Goal: Task Accomplishment & Management: Manage account settings

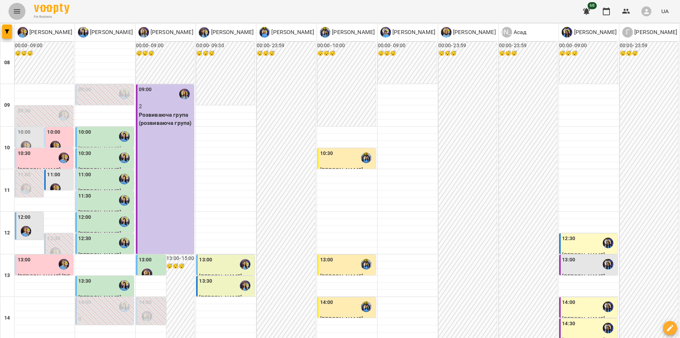
click at [18, 11] on icon "Menu" at bounding box center [17, 11] width 9 height 9
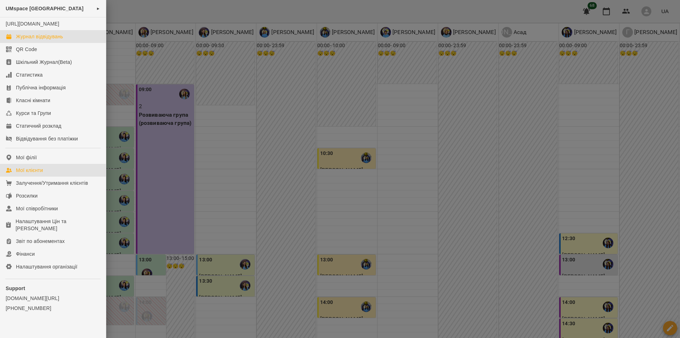
click at [38, 174] on div "Мої клієнти" at bounding box center [29, 170] width 27 height 7
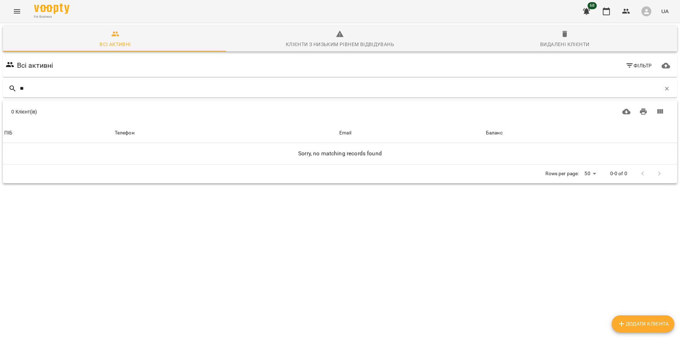
type input "*"
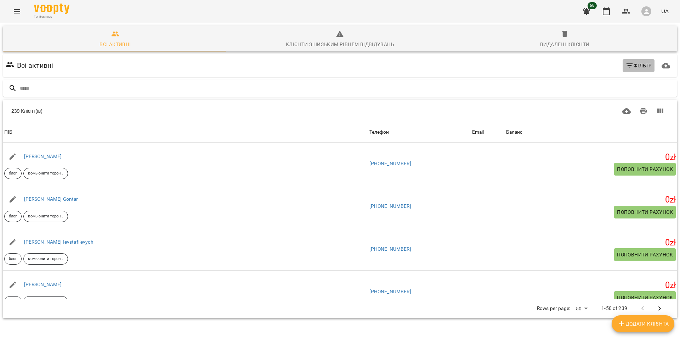
click at [628, 69] on icon "button" at bounding box center [630, 65] width 9 height 9
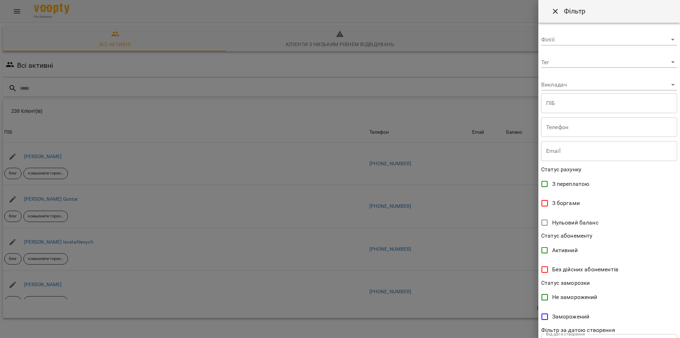
click at [615, 88] on body "For Business 68 UA Всі активні Клієнти з низьким рівнем відвідувань Видалені кл…" at bounding box center [340, 185] width 680 height 370
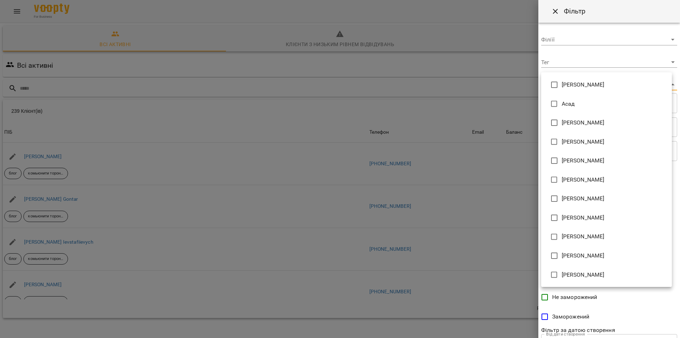
click at [609, 63] on div at bounding box center [340, 169] width 680 height 338
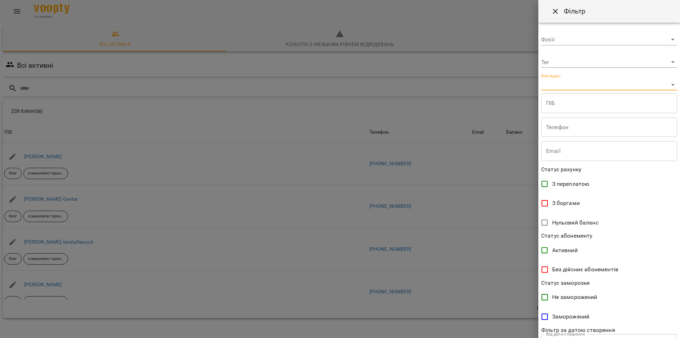
click at [609, 63] on div "[PERSON_NAME] Асад [PERSON_NAME] [PERSON_NAME] [PERSON_NAME] [PERSON_NAME] [PER…" at bounding box center [340, 169] width 680 height 338
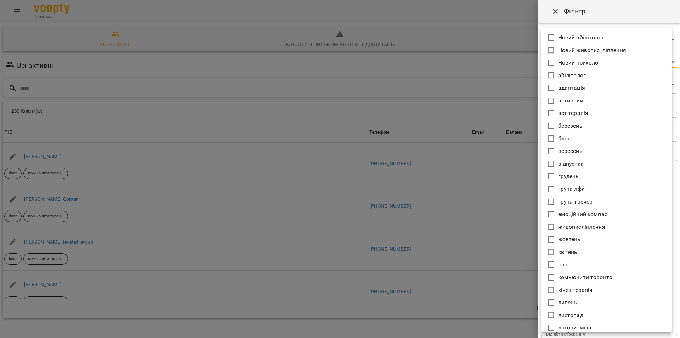
click at [609, 63] on body "For Business 68 UA Всі активні Клієнти з низьким рівнем відвідувань Видалені кл…" at bounding box center [340, 185] width 680 height 370
click at [573, 262] on p "клієнт" at bounding box center [566, 264] width 17 height 9
type input "******"
click at [512, 230] on div at bounding box center [340, 169] width 680 height 338
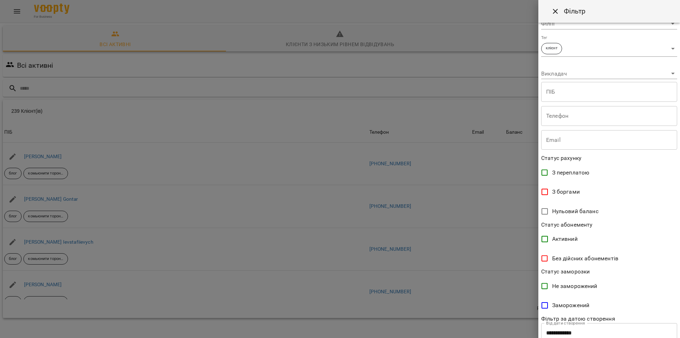
scroll to position [62, 0]
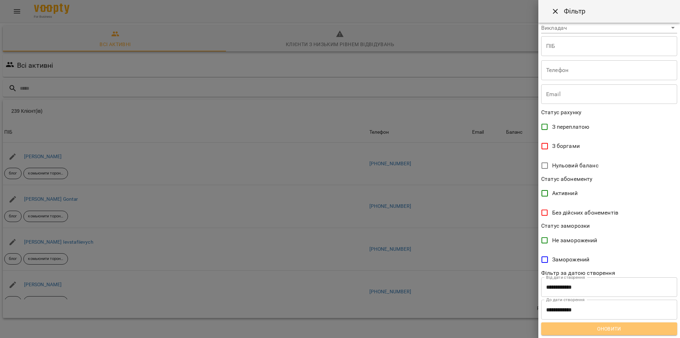
click at [621, 333] on button "Оновити" at bounding box center [609, 328] width 136 height 13
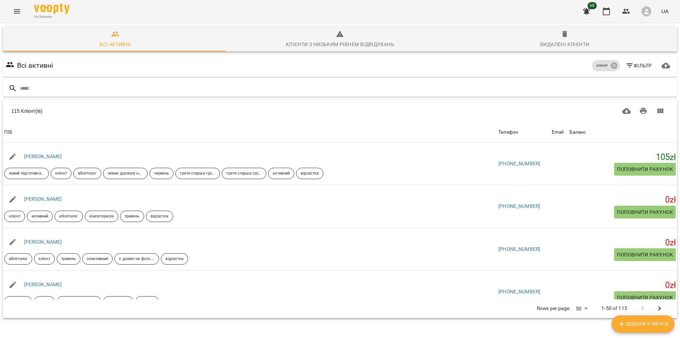
click at [17, 9] on icon "Menu" at bounding box center [17, 11] width 9 height 9
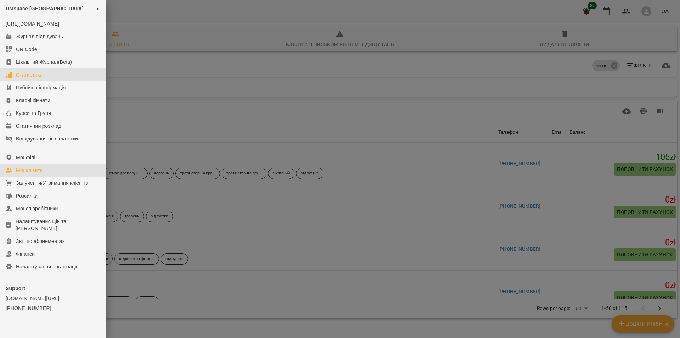
click at [43, 78] on div "Статистика" at bounding box center [29, 74] width 27 height 7
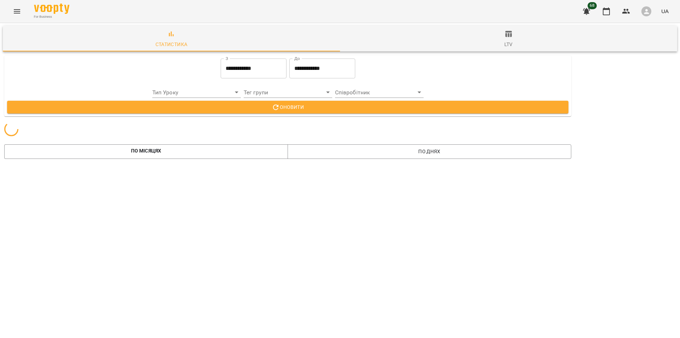
click at [265, 72] on input "**********" at bounding box center [254, 68] width 66 height 20
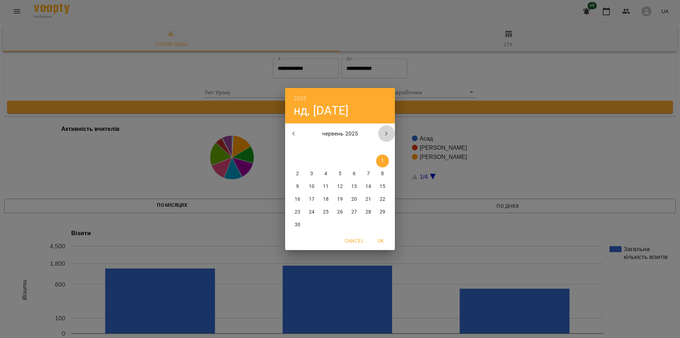
click at [390, 134] on icon "button" at bounding box center [386, 133] width 9 height 9
click at [314, 185] on p "12" at bounding box center [312, 186] width 6 height 7
type input "**********"
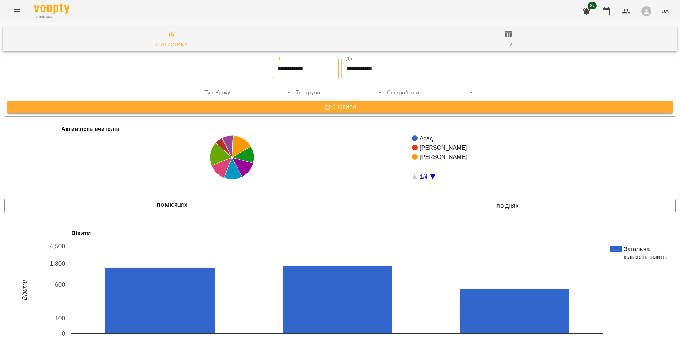
click at [355, 71] on input "**********" at bounding box center [375, 68] width 66 height 20
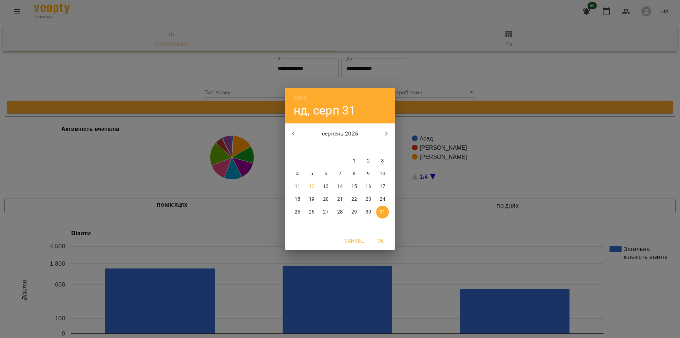
click at [389, 129] on icon "button" at bounding box center [386, 133] width 9 height 9
click at [287, 133] on button "button" at bounding box center [293, 133] width 17 height 17
click at [302, 198] on span "18" at bounding box center [297, 199] width 13 height 7
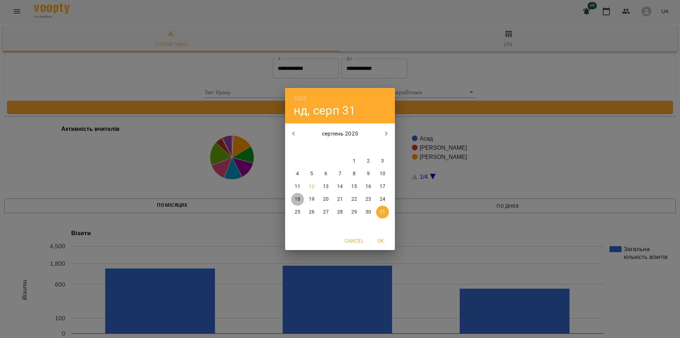
type input "**********"
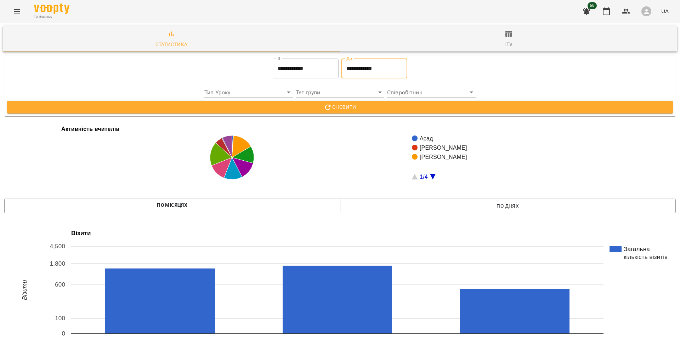
click at [330, 103] on span "Оновити" at bounding box center [340, 107] width 655 height 9
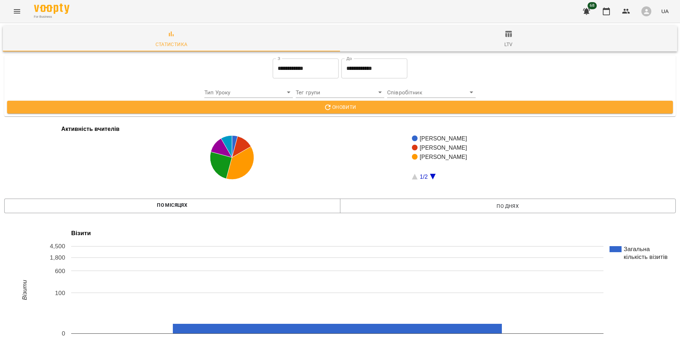
click at [302, 68] on input "**********" at bounding box center [306, 68] width 66 height 20
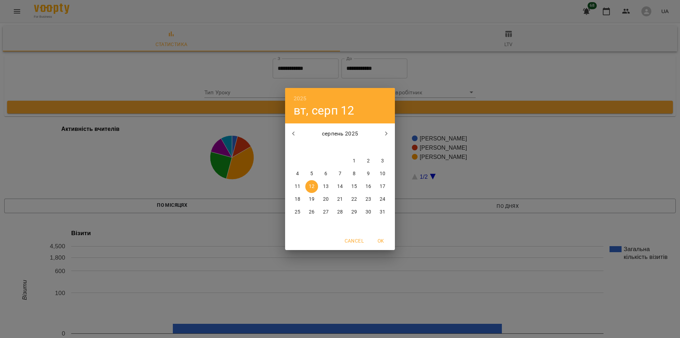
click at [310, 173] on span "5" at bounding box center [311, 173] width 13 height 7
type input "**********"
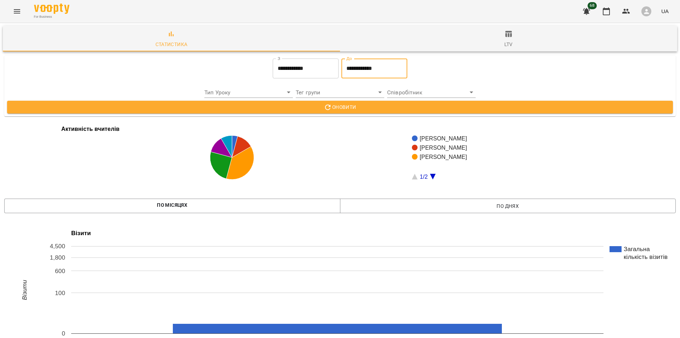
click at [372, 67] on input "**********" at bounding box center [375, 68] width 66 height 20
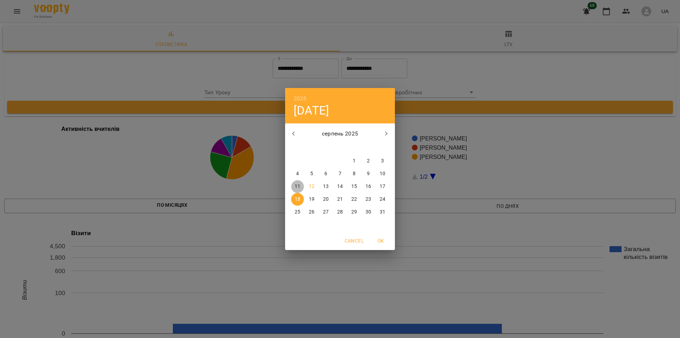
click at [293, 190] on button "11" at bounding box center [297, 186] width 13 height 13
type input "**********"
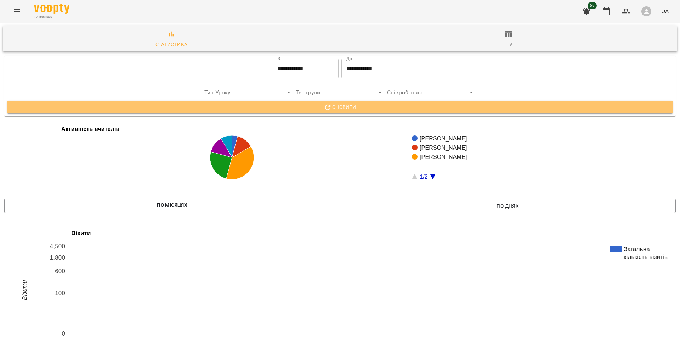
click at [386, 101] on button "Оновити" at bounding box center [340, 107] width 666 height 13
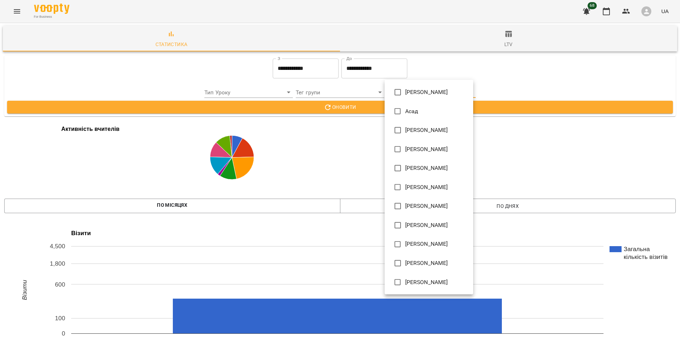
click at [436, 89] on span "[PERSON_NAME]" at bounding box center [426, 92] width 43 height 9
type input "**********"
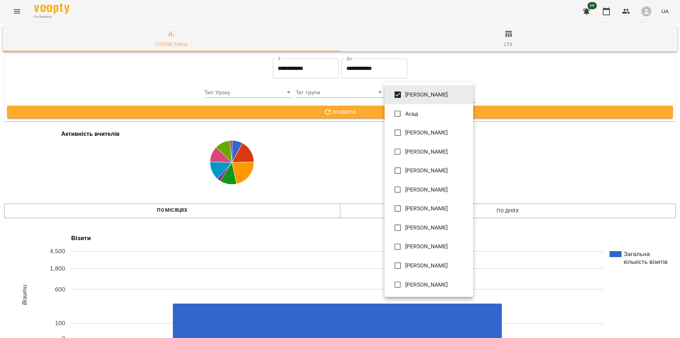
click at [479, 107] on div at bounding box center [340, 169] width 680 height 338
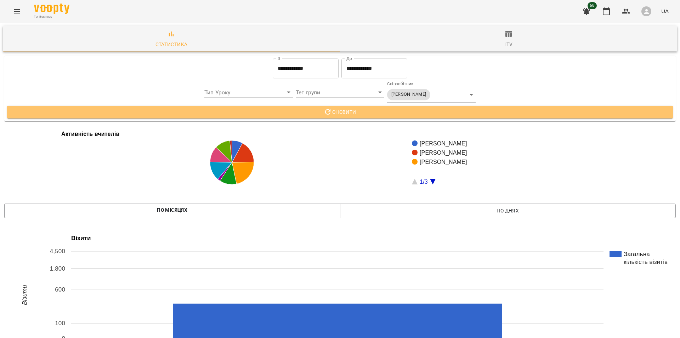
click at [485, 111] on span "Оновити" at bounding box center [340, 112] width 655 height 9
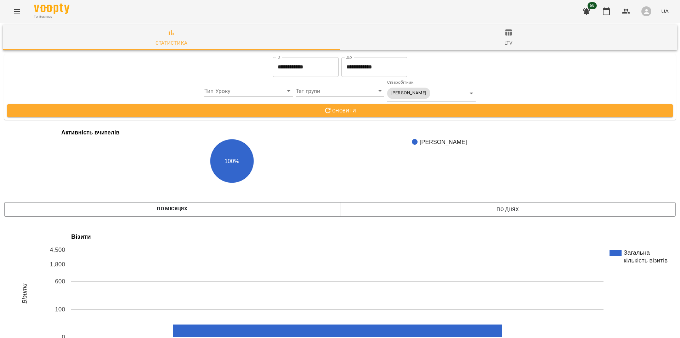
scroll to position [666, 0]
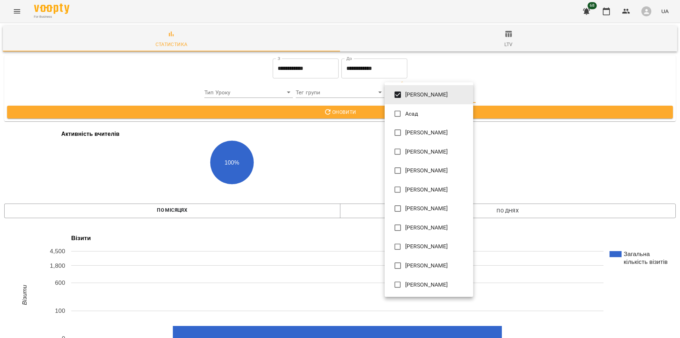
click at [437, 94] on span "[PERSON_NAME]" at bounding box center [426, 94] width 43 height 9
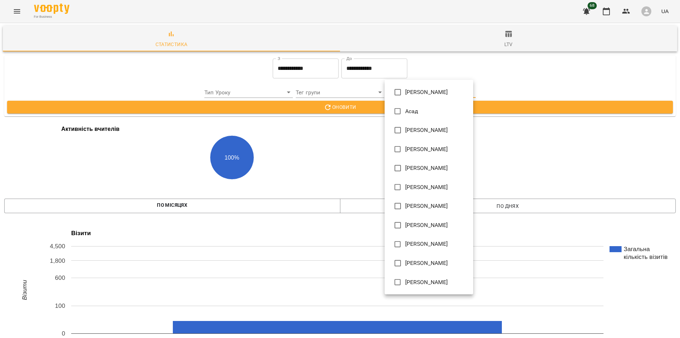
click at [426, 152] on span "[PERSON_NAME]" at bounding box center [426, 149] width 43 height 9
type input "**********"
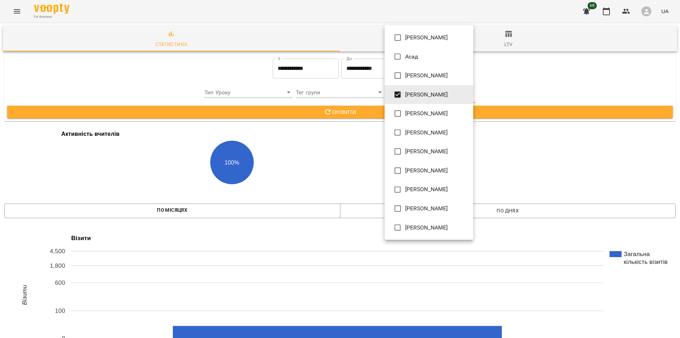
click at [518, 113] on div at bounding box center [340, 169] width 680 height 338
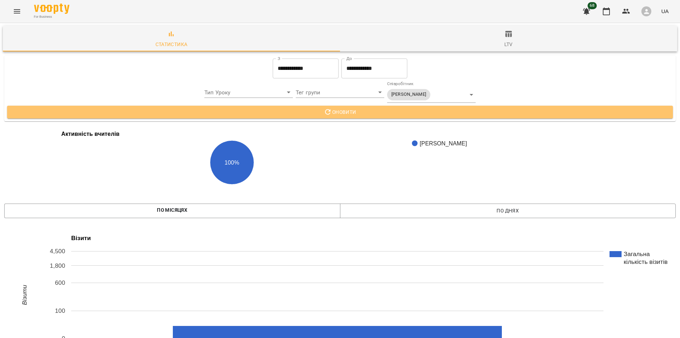
click at [518, 113] on span "Оновити" at bounding box center [340, 112] width 655 height 9
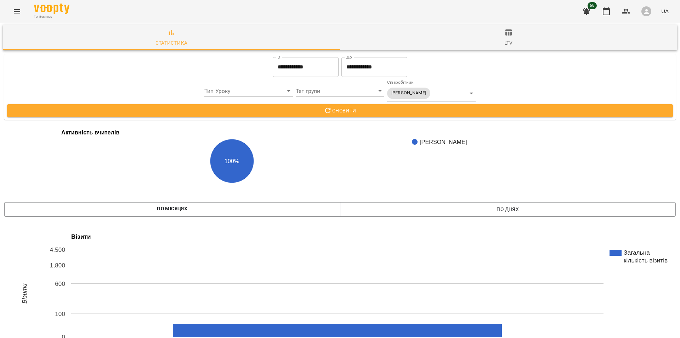
scroll to position [688, 1]
drag, startPoint x: 404, startPoint y: 229, endPoint x: 680, endPoint y: 238, distance: 275.8
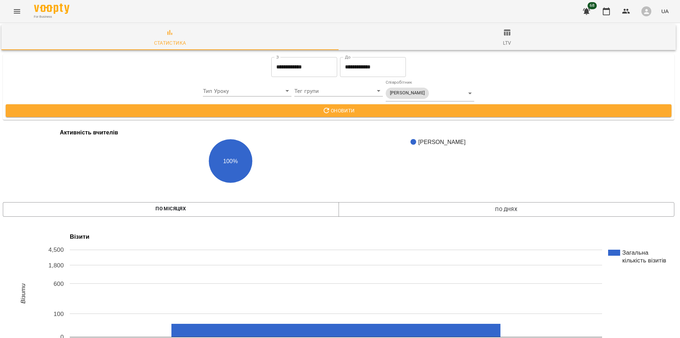
scroll to position [0, 1]
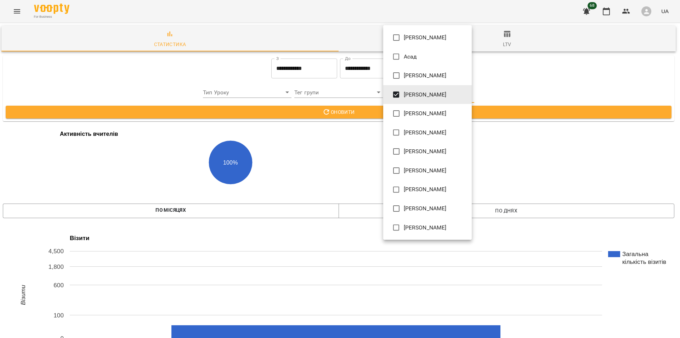
click at [442, 95] on span "[PERSON_NAME]" at bounding box center [425, 94] width 43 height 9
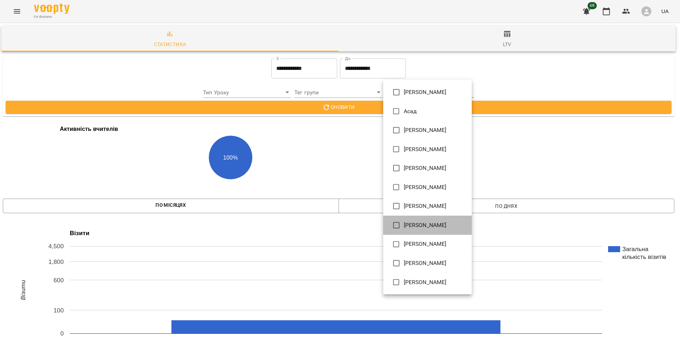
click at [436, 226] on span "[PERSON_NAME]" at bounding box center [425, 225] width 43 height 9
type input "**********"
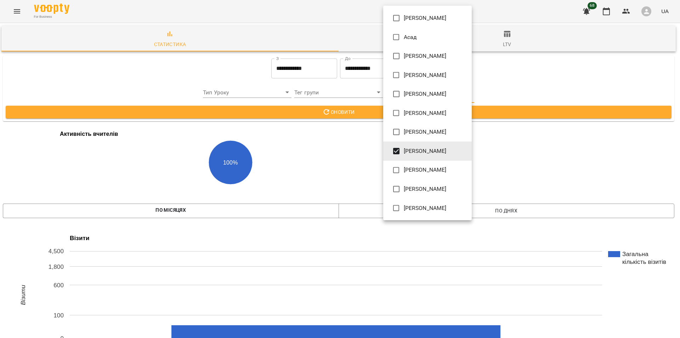
click at [513, 107] on div at bounding box center [340, 169] width 680 height 338
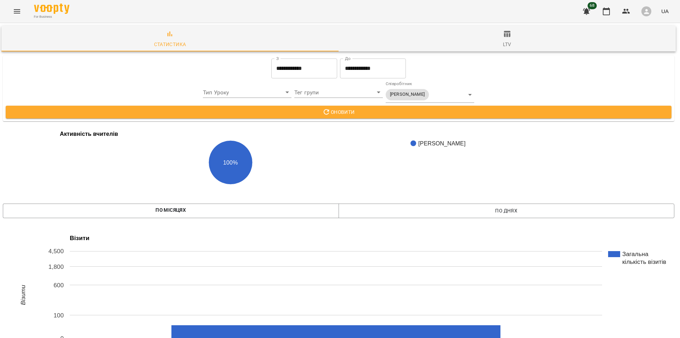
click at [513, 107] on div "[PERSON_NAME] Асад [PERSON_NAME] [PERSON_NAME] [PERSON_NAME] [PERSON_NAME] [PER…" at bounding box center [340, 169] width 680 height 338
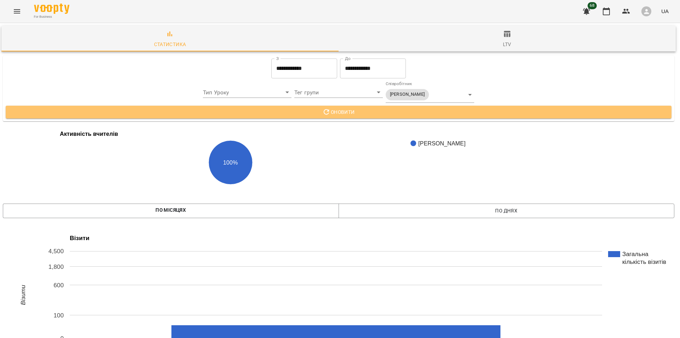
click at [513, 108] on span "Оновити" at bounding box center [338, 112] width 655 height 9
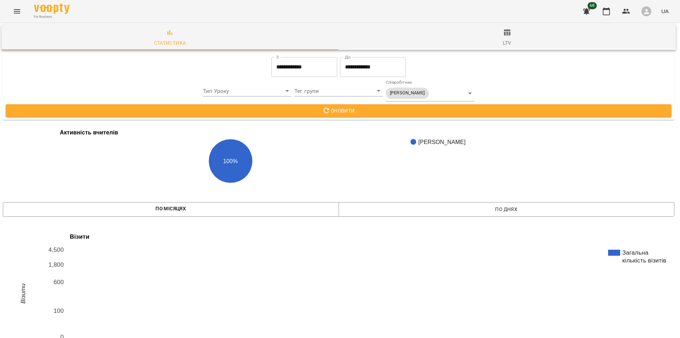
scroll to position [718, 1]
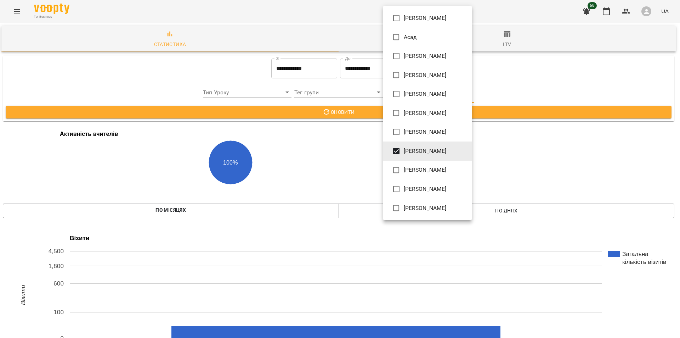
click at [440, 155] on span "[PERSON_NAME]" at bounding box center [425, 151] width 43 height 9
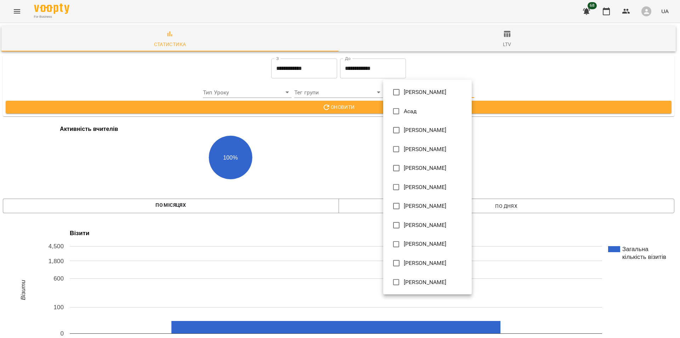
click at [424, 266] on span "[PERSON_NAME]" at bounding box center [425, 263] width 43 height 9
type input "**********"
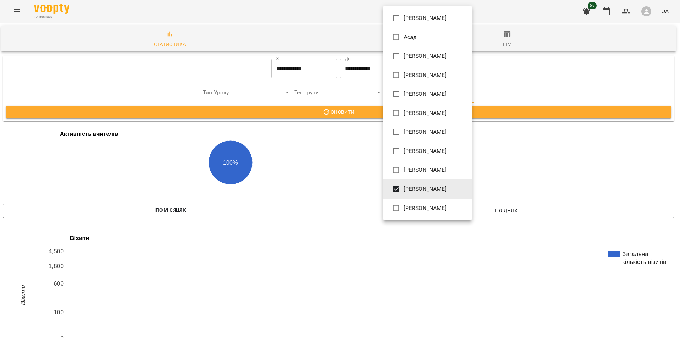
click at [524, 113] on div at bounding box center [340, 169] width 680 height 338
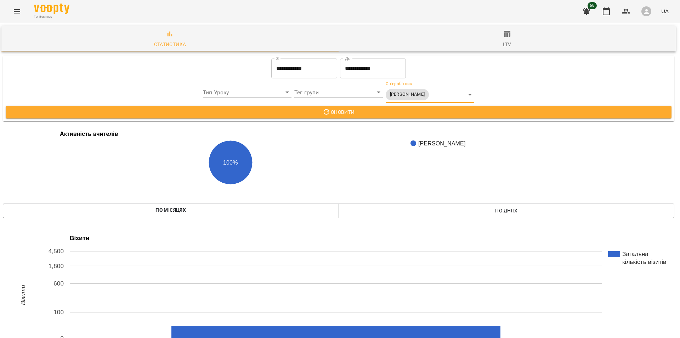
click at [521, 116] on button "Оновити" at bounding box center [339, 112] width 666 height 13
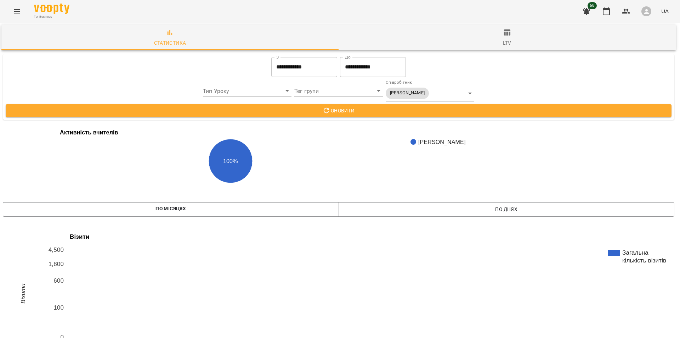
scroll to position [709, 1]
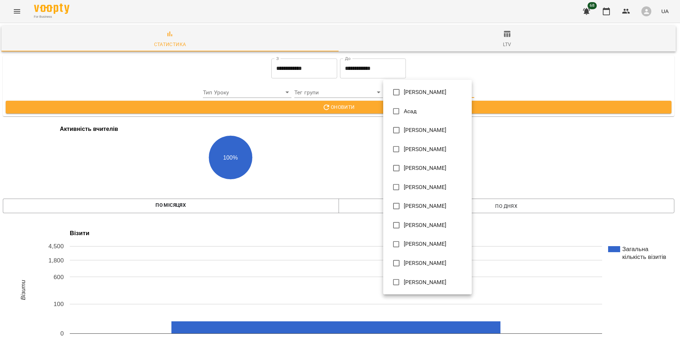
type input "**********"
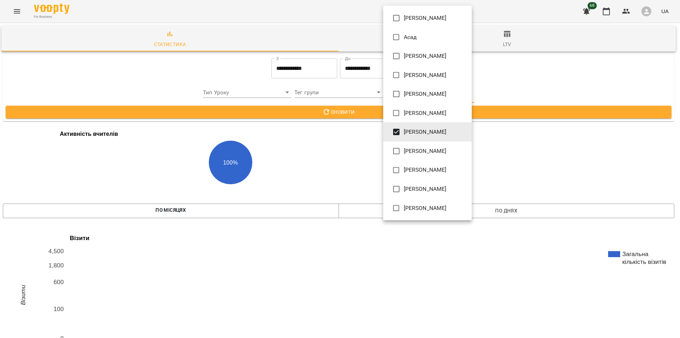
click at [532, 105] on div at bounding box center [340, 169] width 680 height 338
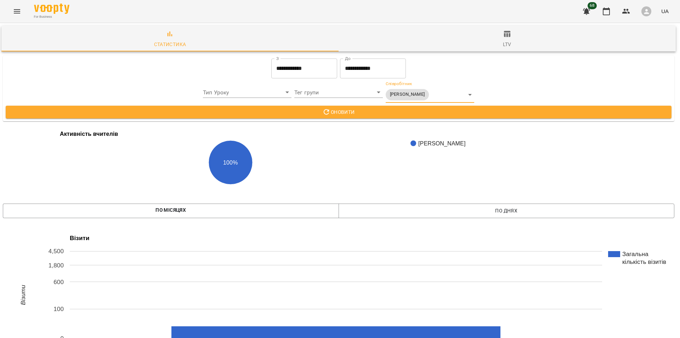
click at [528, 111] on span "Оновити" at bounding box center [338, 112] width 655 height 9
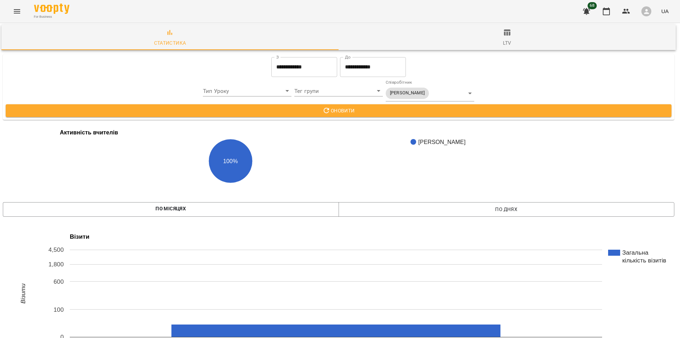
scroll to position [770, 1]
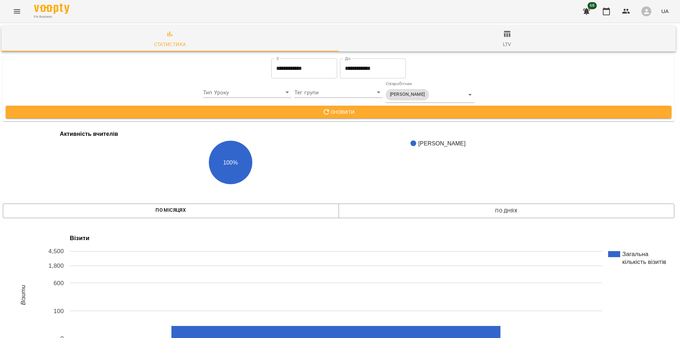
scroll to position [0, 1]
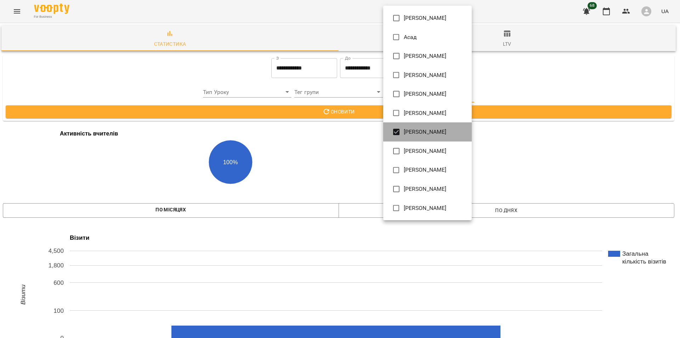
click at [428, 131] on span "[PERSON_NAME]" at bounding box center [425, 132] width 43 height 9
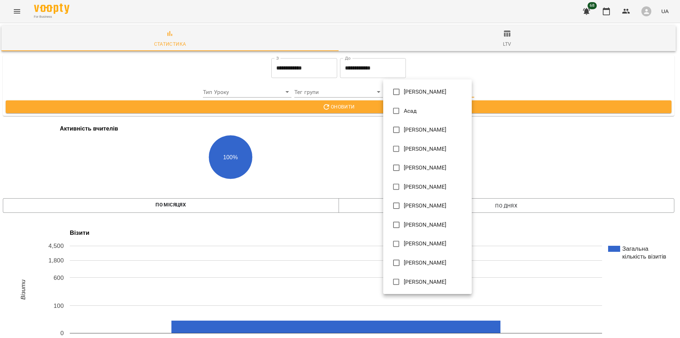
click at [430, 170] on span "[PERSON_NAME]" at bounding box center [425, 167] width 43 height 9
type input "**********"
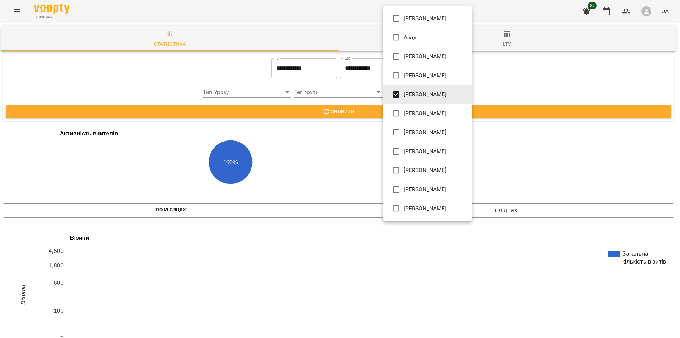
click at [516, 106] on div at bounding box center [340, 169] width 680 height 338
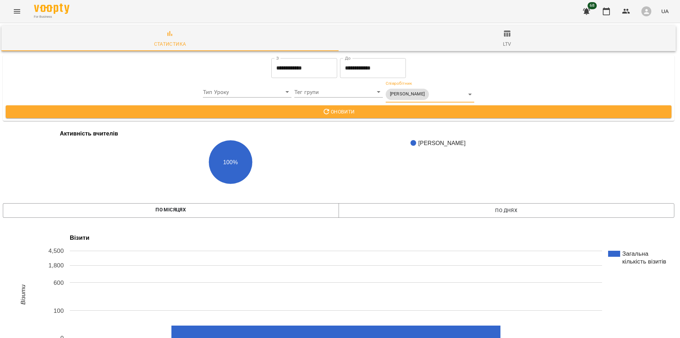
click at [516, 112] on div "[PERSON_NAME] Асад [PERSON_NAME] [PERSON_NAME] [PERSON_NAME] [PERSON_NAME] [PER…" at bounding box center [340, 169] width 680 height 338
click at [331, 114] on span "Оновити" at bounding box center [338, 111] width 655 height 9
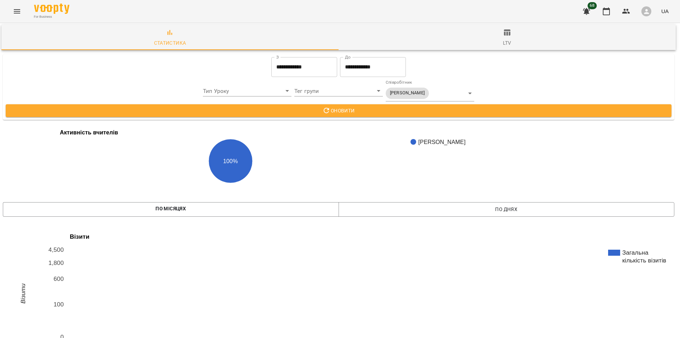
scroll to position [0, 1]
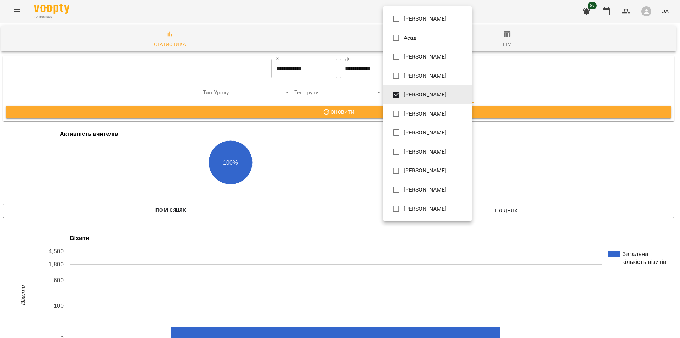
click at [432, 96] on span "[PERSON_NAME]" at bounding box center [425, 94] width 43 height 9
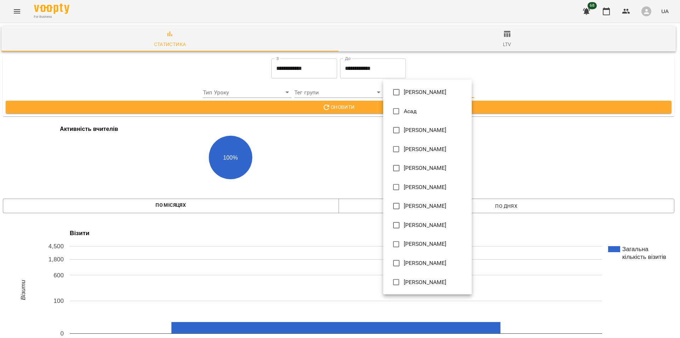
click at [443, 243] on span "[PERSON_NAME]" at bounding box center [425, 244] width 43 height 9
type input "**********"
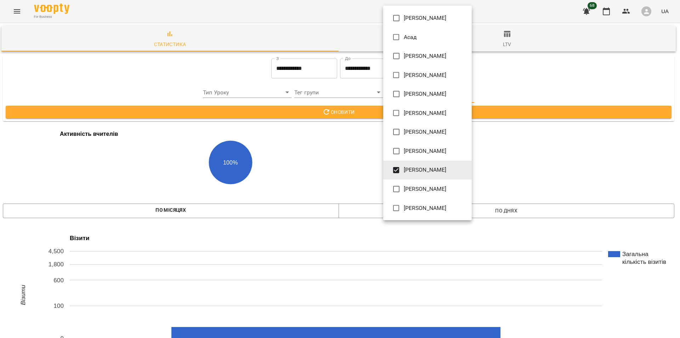
click at [510, 113] on div at bounding box center [340, 169] width 680 height 338
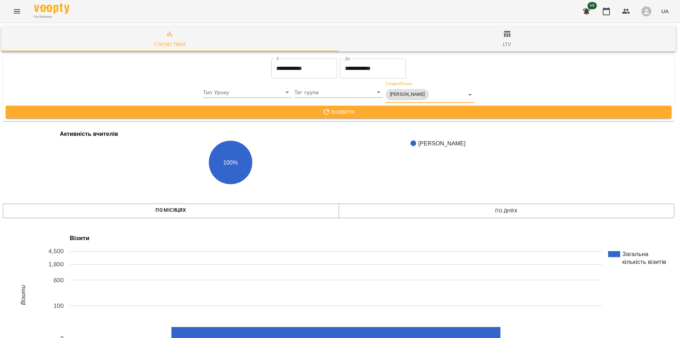
click at [511, 110] on span "Оновити" at bounding box center [338, 112] width 655 height 9
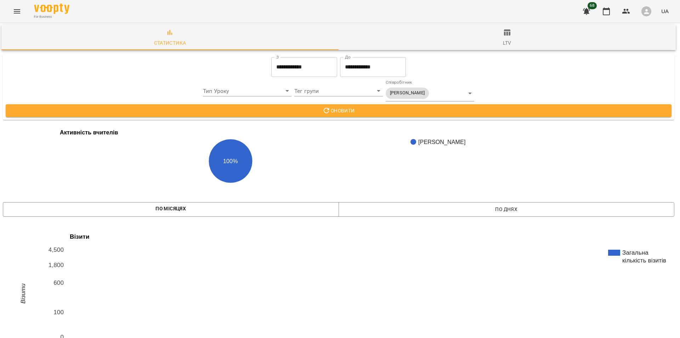
scroll to position [720, 1]
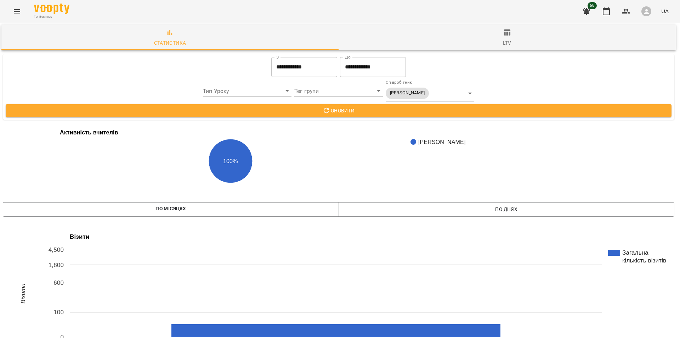
scroll to position [0, 1]
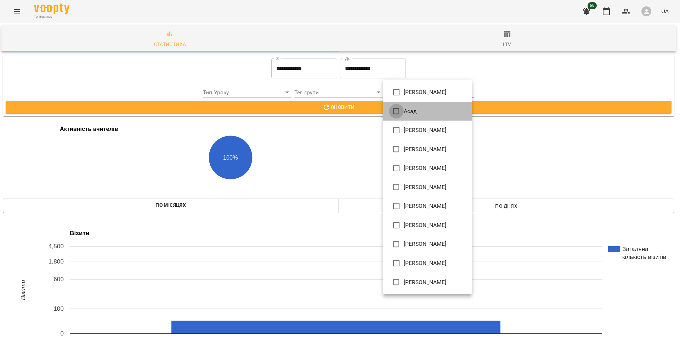
type input "**********"
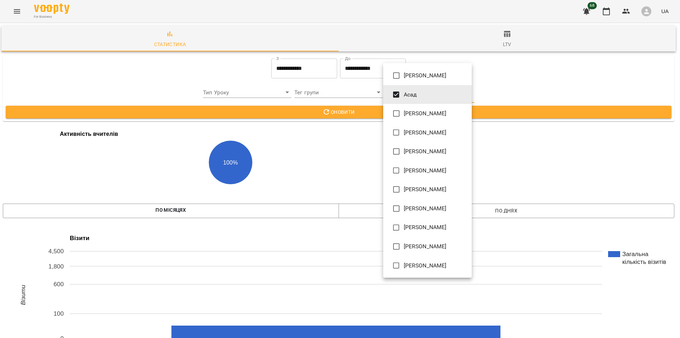
click at [350, 113] on div at bounding box center [340, 169] width 680 height 338
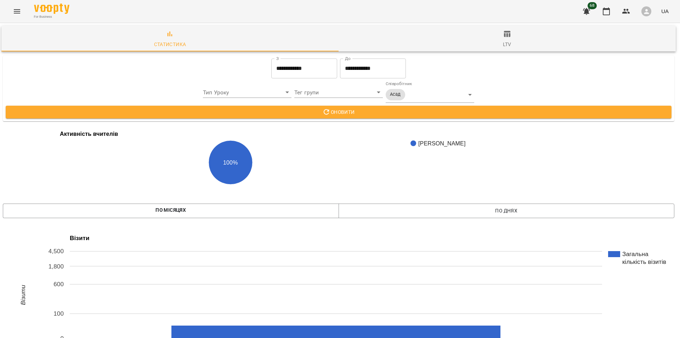
click at [350, 113] on div "[PERSON_NAME] Асад [PERSON_NAME] [PERSON_NAME] [PERSON_NAME] [PERSON_NAME] [PER…" at bounding box center [340, 169] width 680 height 338
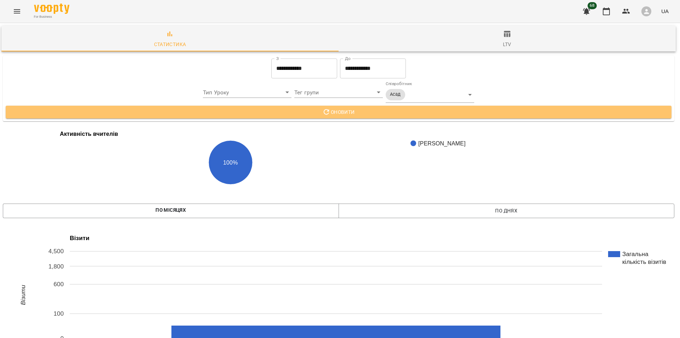
click at [350, 113] on span "Оновити" at bounding box center [338, 112] width 655 height 9
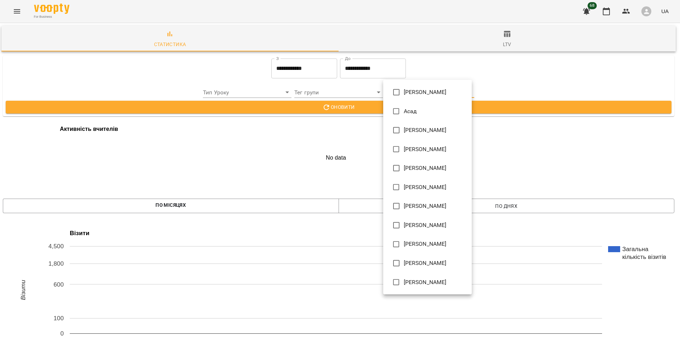
click at [433, 282] on span "[PERSON_NAME]" at bounding box center [425, 282] width 43 height 9
type input "**********"
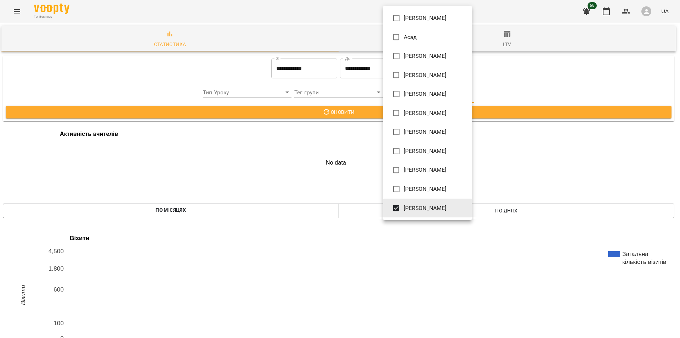
click at [550, 93] on div at bounding box center [340, 169] width 680 height 338
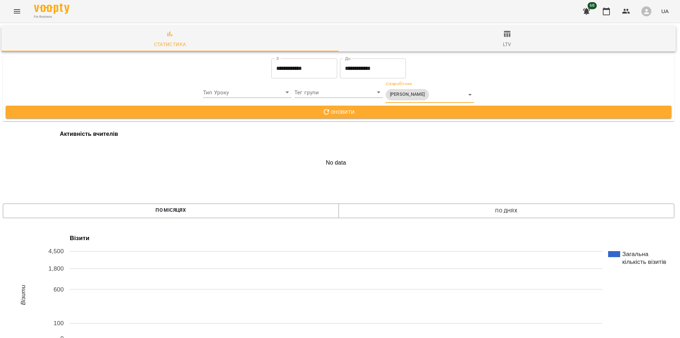
click at [531, 110] on span "Оновити" at bounding box center [338, 112] width 655 height 9
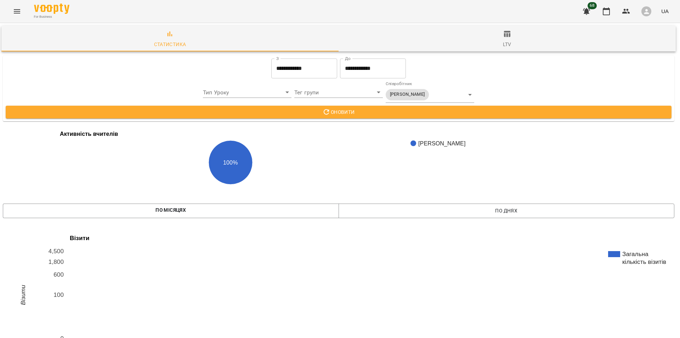
scroll to position [326, 1]
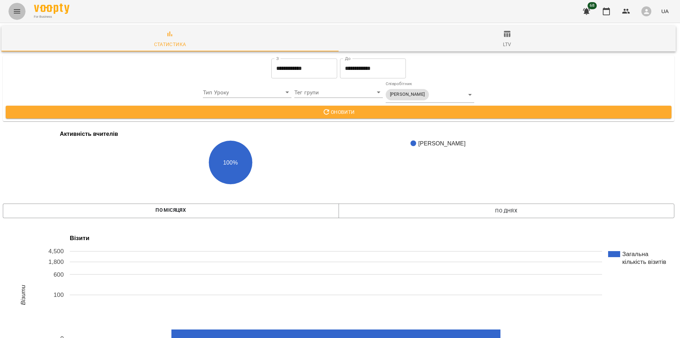
click at [14, 13] on icon "Menu" at bounding box center [17, 11] width 6 height 4
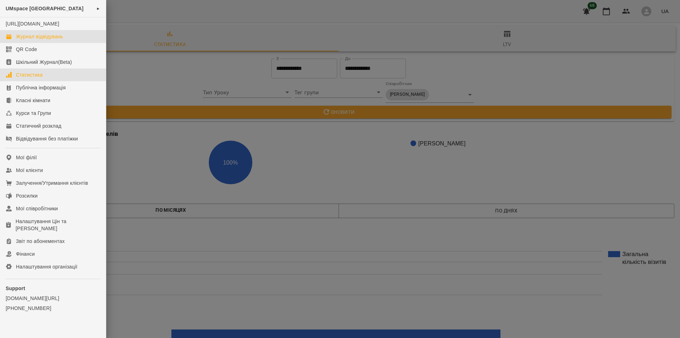
click at [52, 40] on div "Журнал відвідувань" at bounding box center [39, 36] width 47 height 7
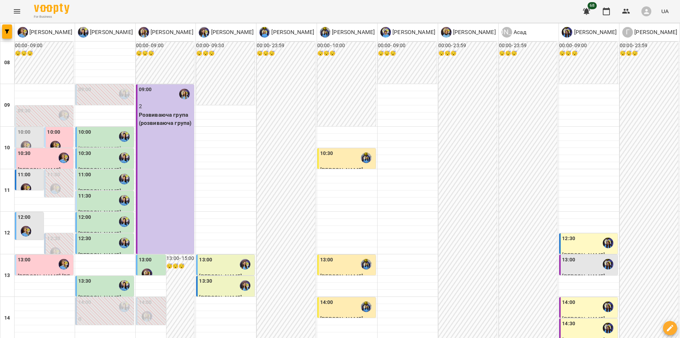
scroll to position [266, 0]
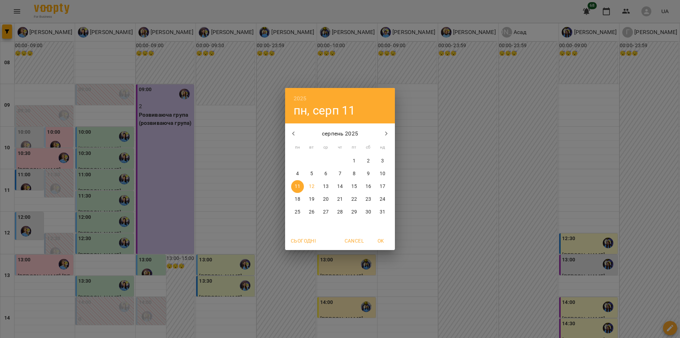
click at [383, 173] on p "10" at bounding box center [383, 173] width 6 height 7
type input "**********"
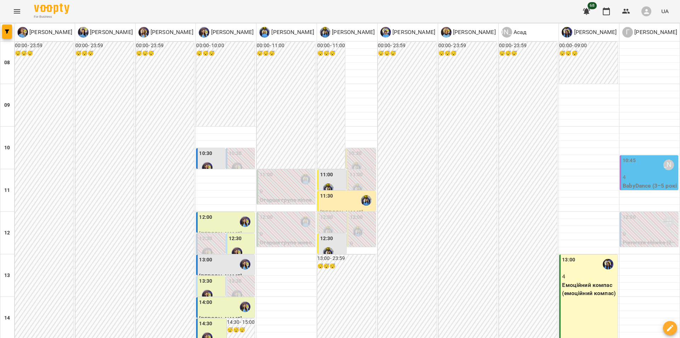
click at [639, 174] on p "4" at bounding box center [650, 177] width 54 height 9
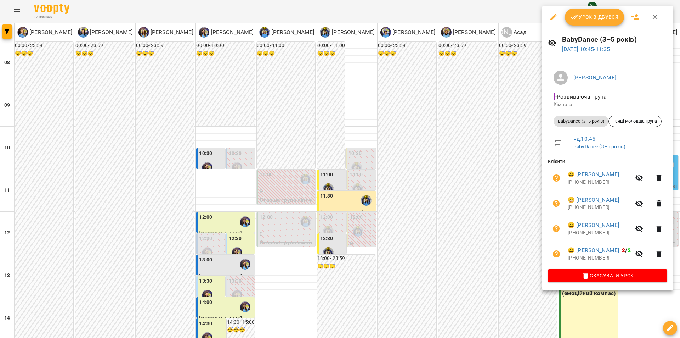
click at [487, 227] on div at bounding box center [340, 169] width 680 height 338
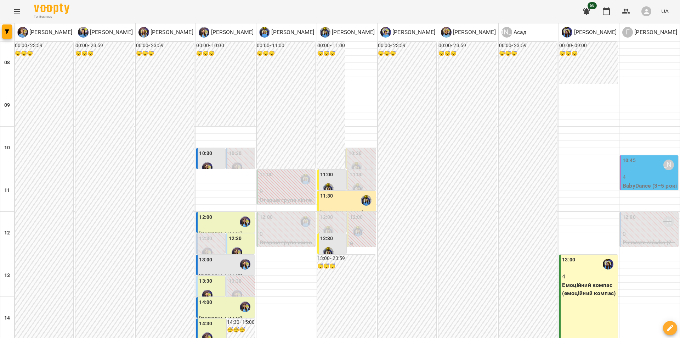
scroll to position [228, 0]
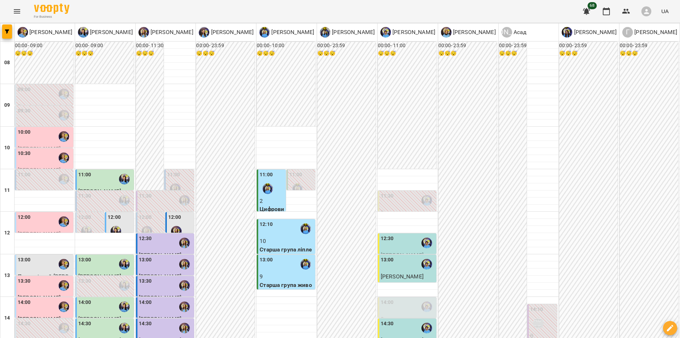
scroll to position [83, 0]
click at [397, 298] on div "14:00" at bounding box center [408, 306] width 54 height 16
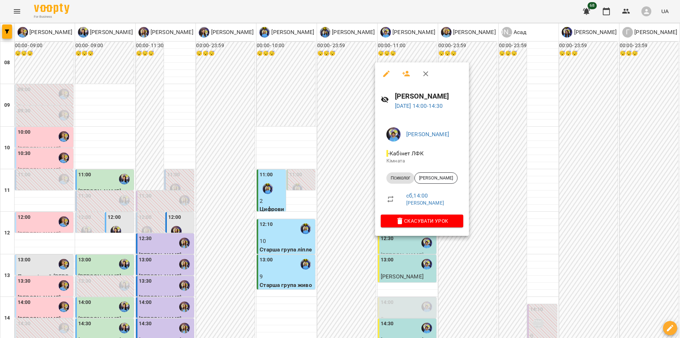
click at [405, 79] on button "button" at bounding box center [406, 73] width 17 height 17
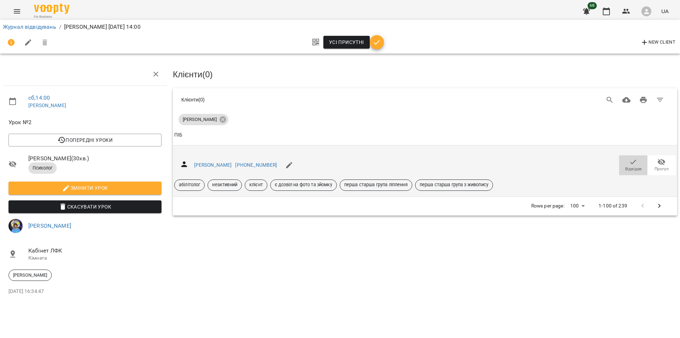
click at [629, 164] on span "Відвідав" at bounding box center [634, 165] width 20 height 14
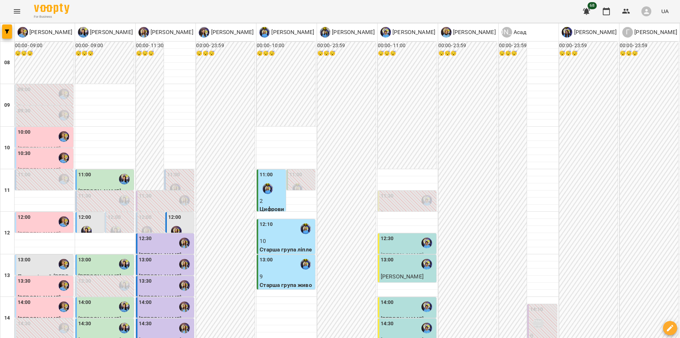
scroll to position [201, 0]
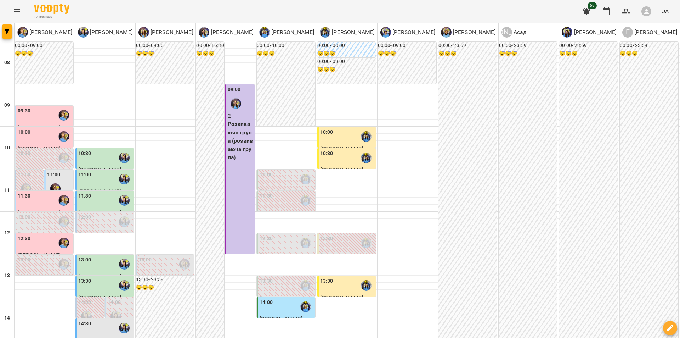
scroll to position [287, 0]
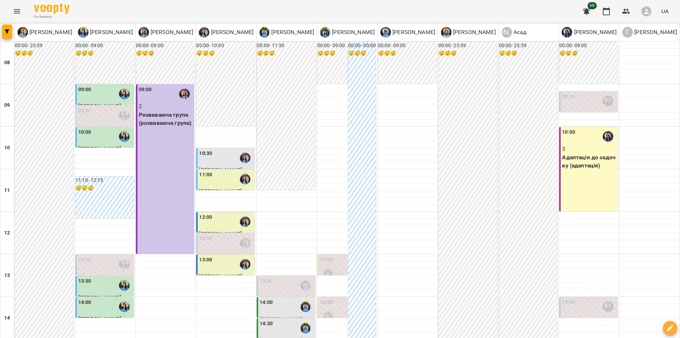
scroll to position [238, 0]
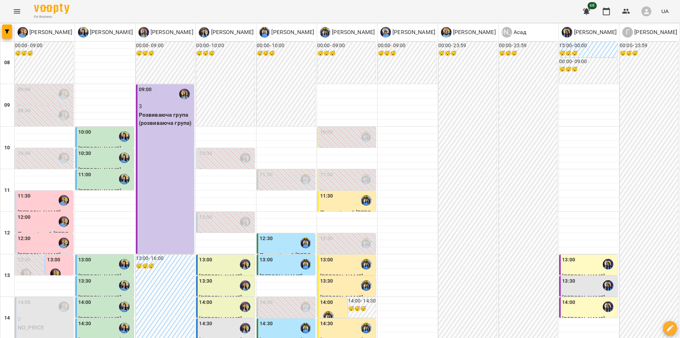
scroll to position [252, 0]
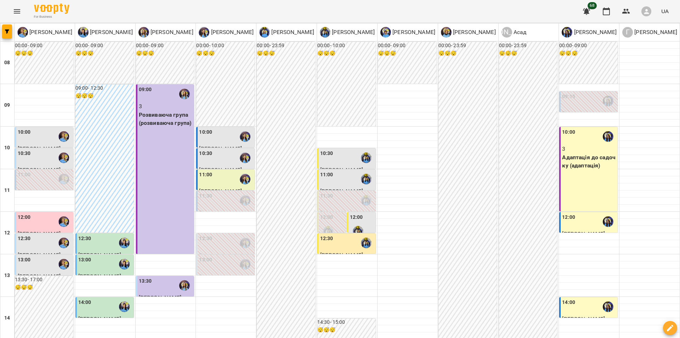
scroll to position [304, 0]
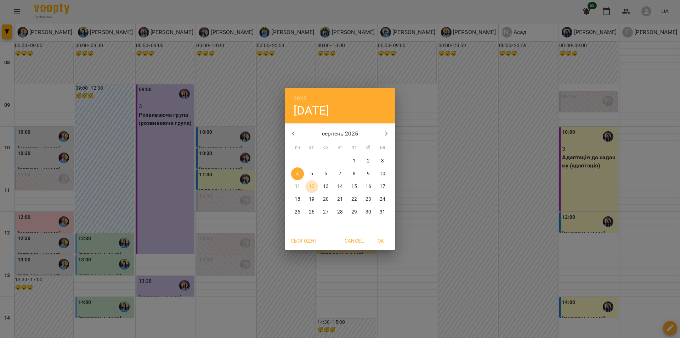
click at [311, 188] on p "12" at bounding box center [312, 186] width 6 height 7
type input "**********"
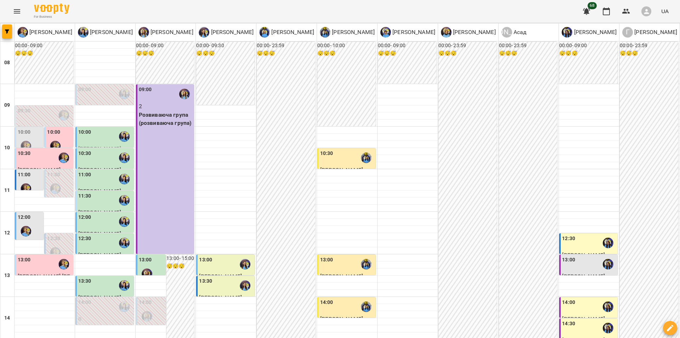
scroll to position [43, 0]
click at [19, 128] on label "10:00" at bounding box center [24, 132] width 13 height 8
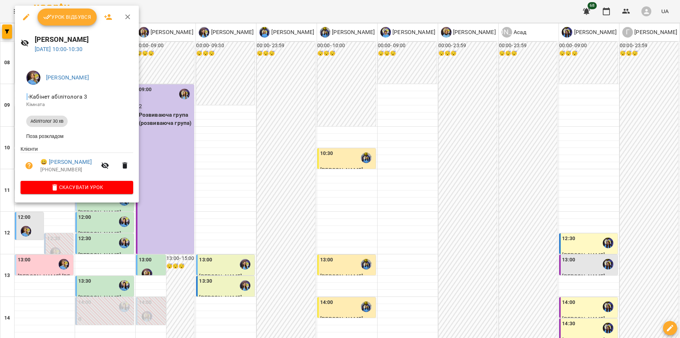
click at [199, 134] on div at bounding box center [340, 169] width 680 height 338
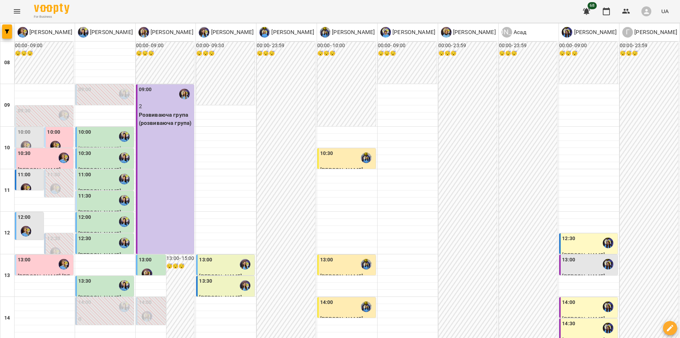
click at [61, 128] on div "10:00" at bounding box center [59, 141] width 24 height 26
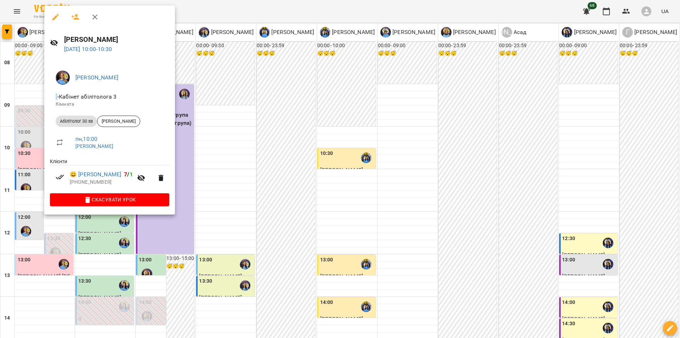
click at [104, 238] on div at bounding box center [340, 169] width 680 height 338
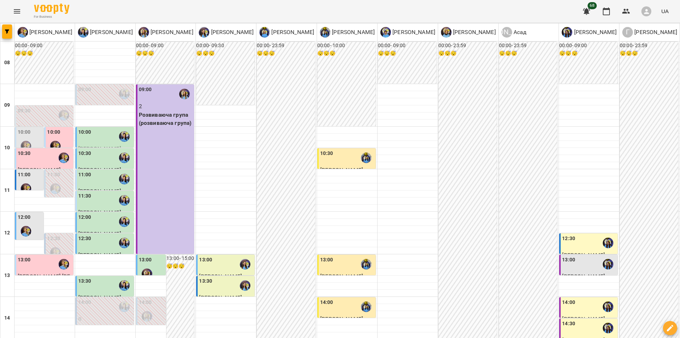
click at [40, 150] on div "10:30" at bounding box center [45, 158] width 54 height 16
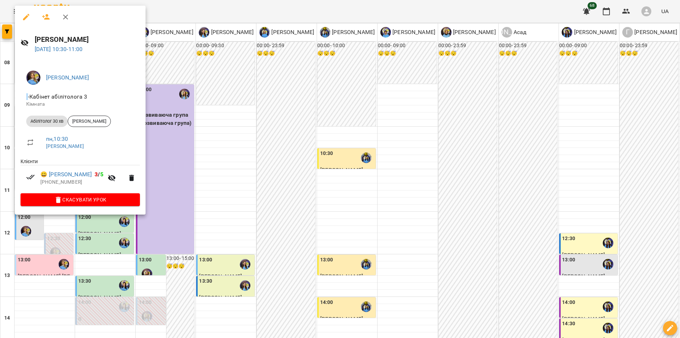
click at [33, 240] on div at bounding box center [340, 169] width 680 height 338
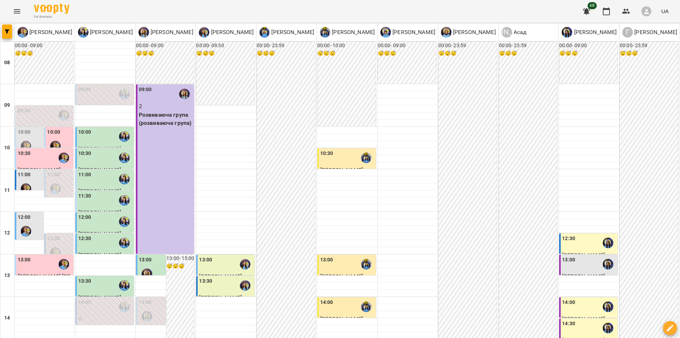
click at [29, 171] on div "11:00" at bounding box center [24, 176] width 13 height 10
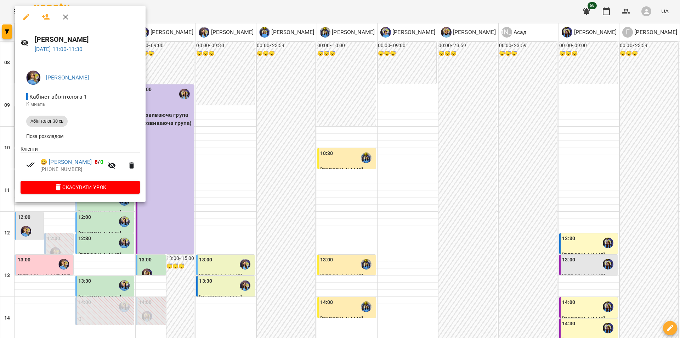
click at [35, 248] on div at bounding box center [340, 169] width 680 height 338
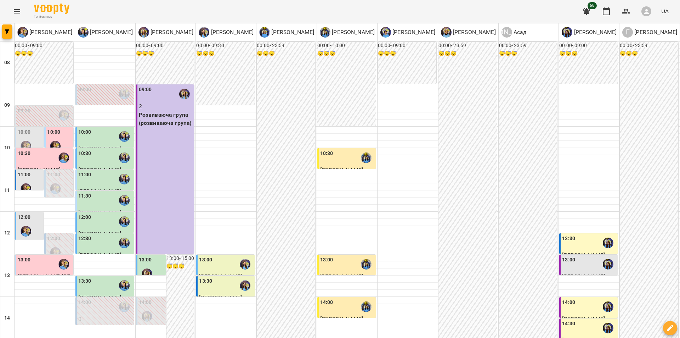
click at [50, 107] on div "09:30" at bounding box center [45, 115] width 54 height 16
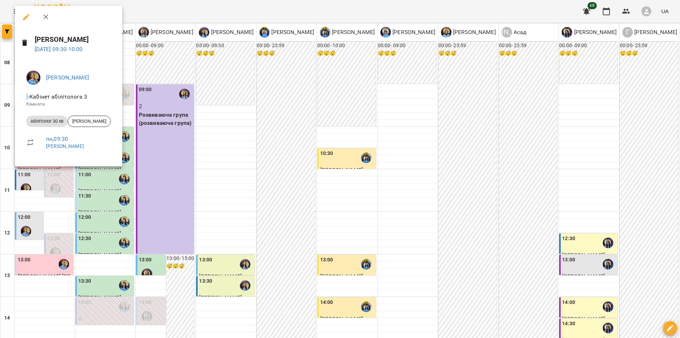
click at [24, 235] on div at bounding box center [340, 169] width 680 height 338
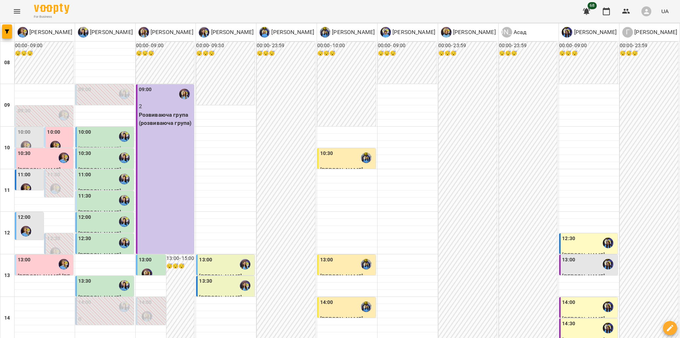
scroll to position [221, 0]
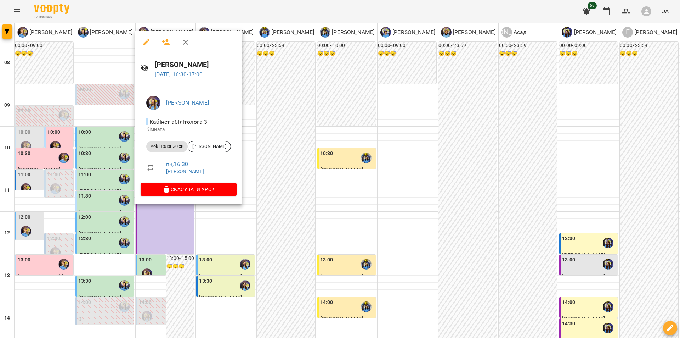
click at [168, 44] on icon "button" at bounding box center [166, 42] width 8 height 6
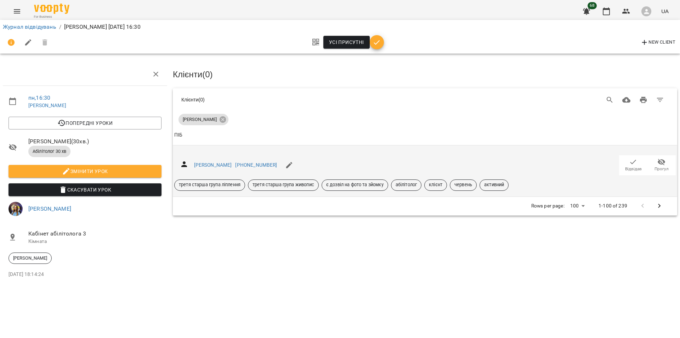
click at [633, 167] on span "Відвідав" at bounding box center [633, 169] width 17 height 6
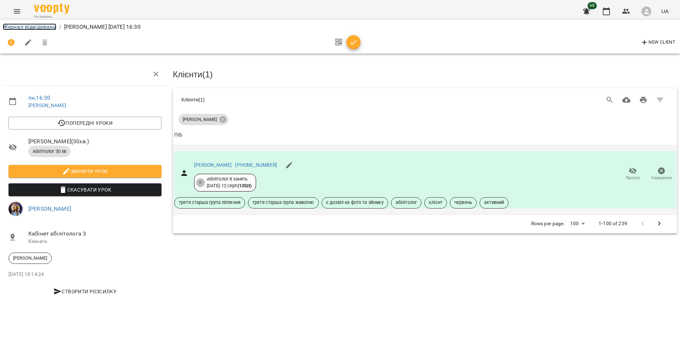
click at [46, 26] on link "Журнал відвідувань" at bounding box center [30, 26] width 54 height 7
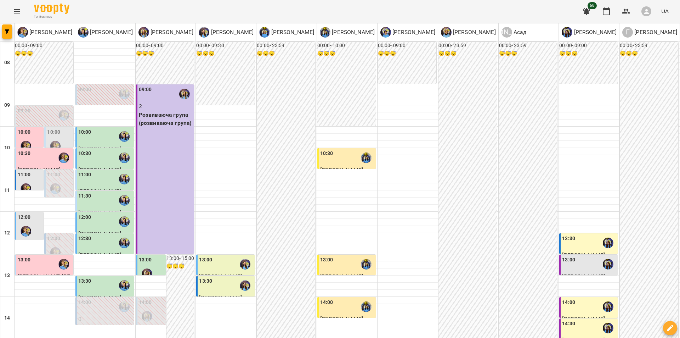
click at [56, 135] on label "10:00" at bounding box center [53, 132] width 13 height 8
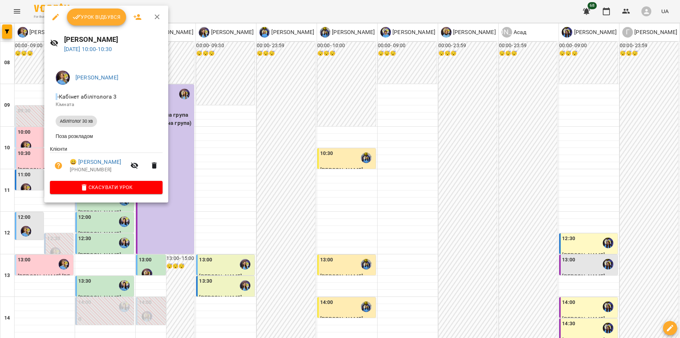
click at [367, 173] on div at bounding box center [340, 169] width 680 height 338
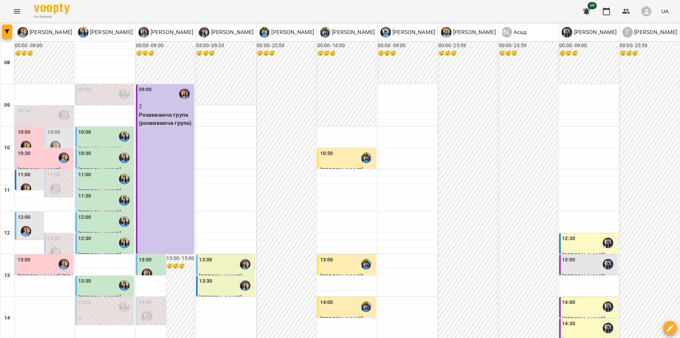
scroll to position [86, 0]
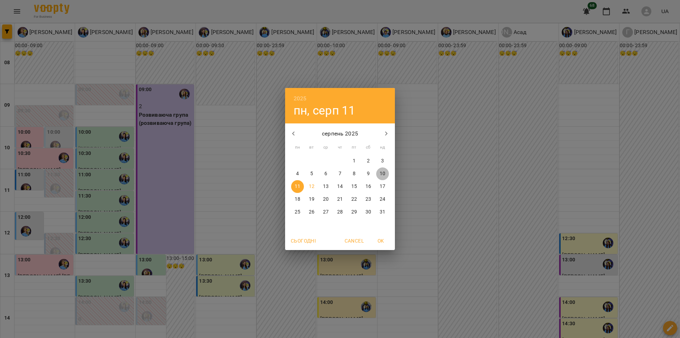
click at [387, 174] on span "10" at bounding box center [382, 173] width 13 height 7
type input "**********"
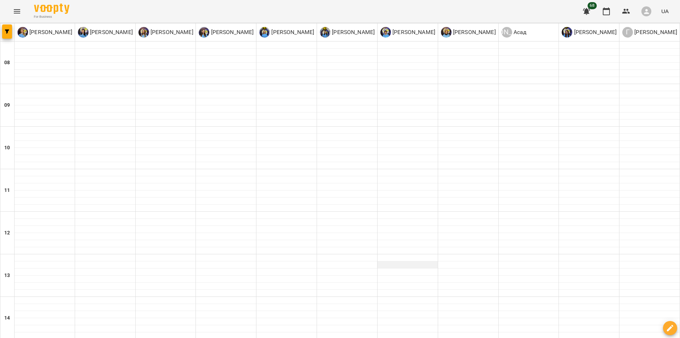
click at [379, 261] on div at bounding box center [408, 264] width 60 height 7
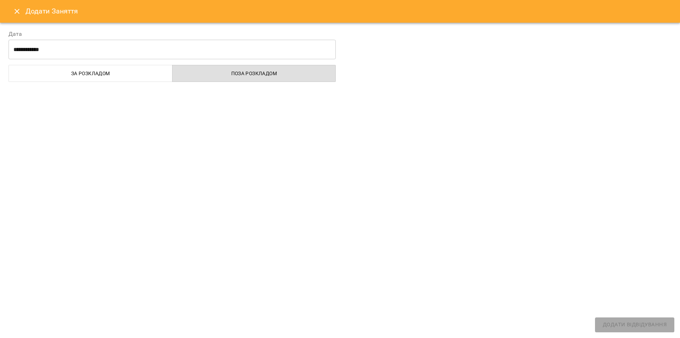
select select
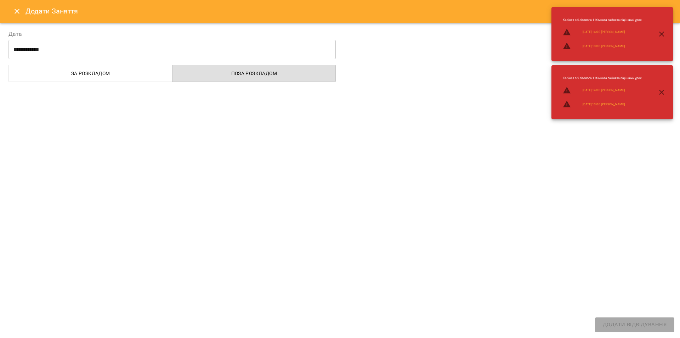
click at [13, 15] on icon "Close" at bounding box center [17, 11] width 9 height 9
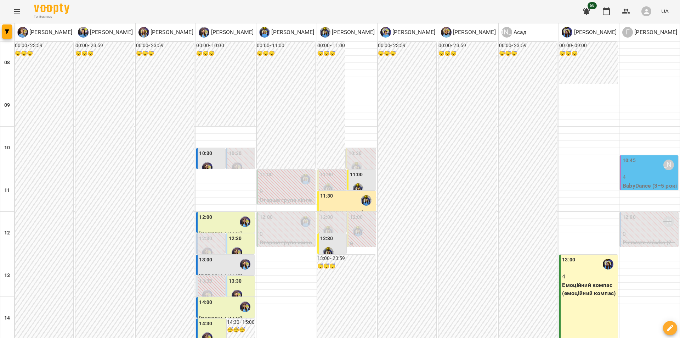
scroll to position [107, 0]
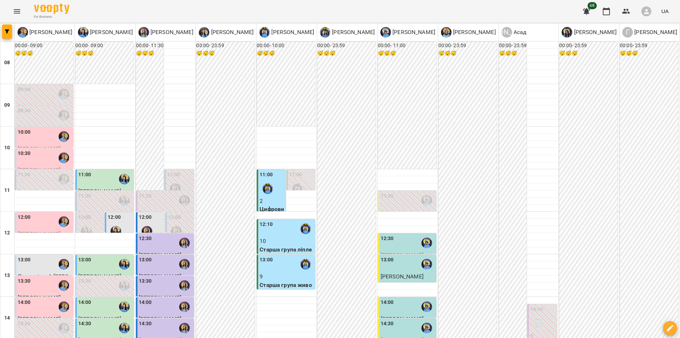
scroll to position [0, 0]
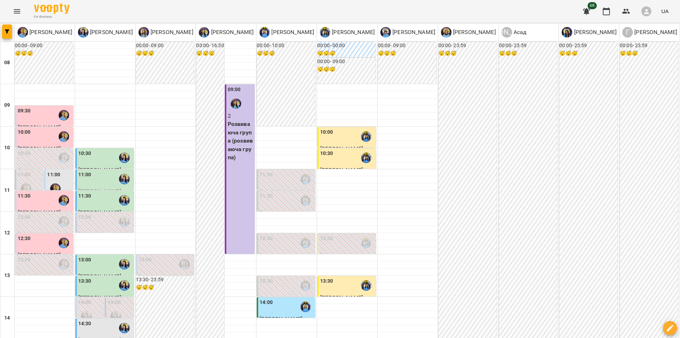
scroll to position [265, 0]
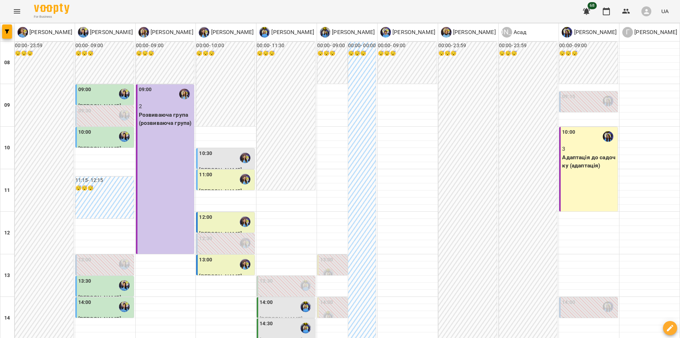
scroll to position [279, 0]
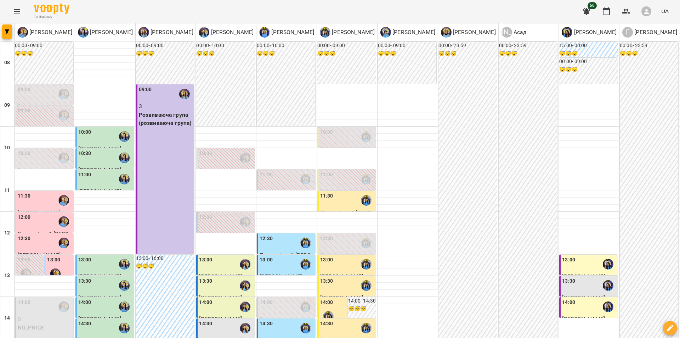
scroll to position [282, 0]
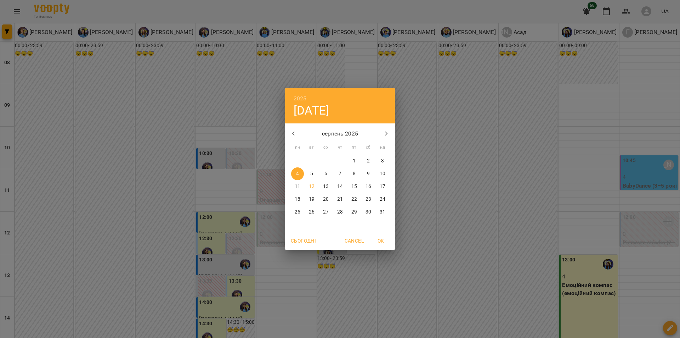
click at [298, 185] on p "11" at bounding box center [298, 186] width 6 height 7
type input "**********"
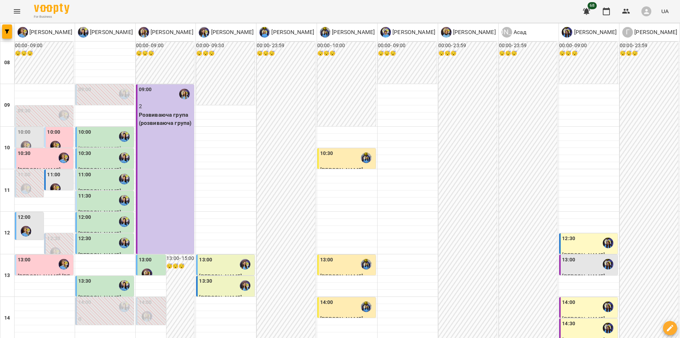
scroll to position [13, 0]
